Goal: Task Accomplishment & Management: Manage account settings

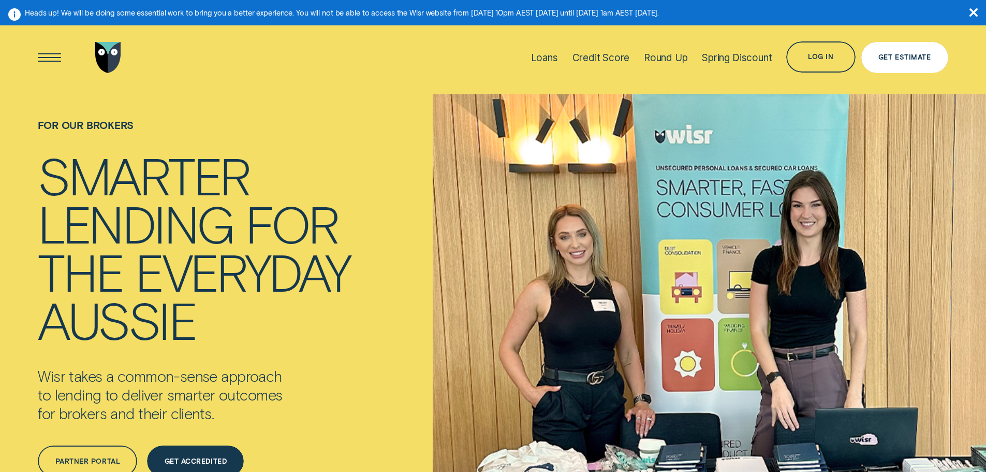
click at [905, 63] on div "Get Estimate" at bounding box center [904, 57] width 87 height 31
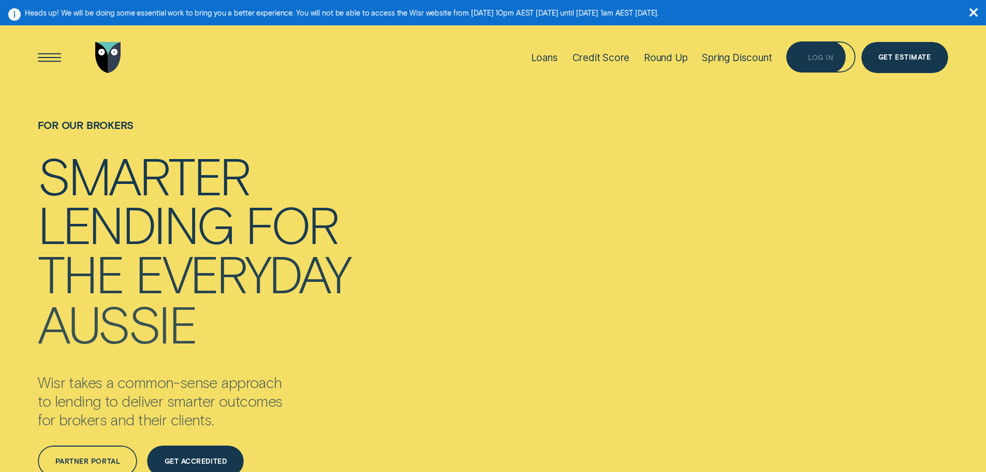
click at [812, 63] on div "Log in" at bounding box center [820, 56] width 69 height 31
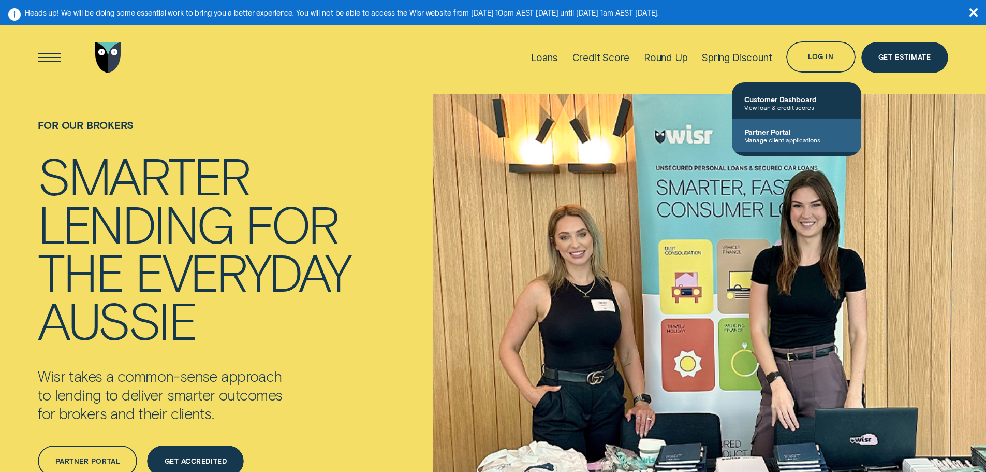
click at [788, 137] on span "Manage client applications" at bounding box center [796, 139] width 105 height 7
